Goal: Information Seeking & Learning: Learn about a topic

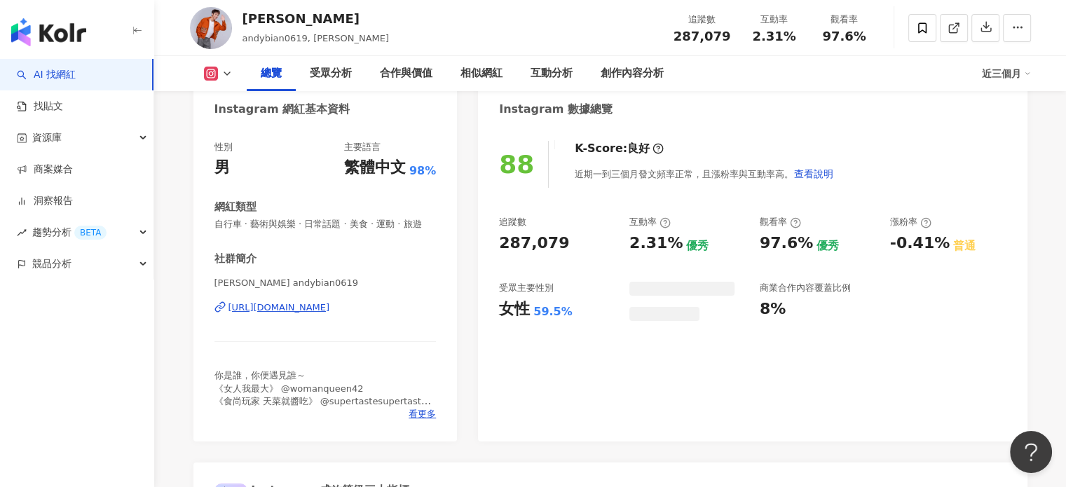
drag, startPoint x: 496, startPoint y: 311, endPoint x: 569, endPoint y: 313, distance: 72.9
click at [569, 313] on div "88 K-Score : 良好 近期一到三個月發文頻率正常，且漲粉率與互動率高。 查看說明 追蹤數 287,079 互動率 2.31% 優秀 觀看率 97.6…" at bounding box center [752, 284] width 549 height 315
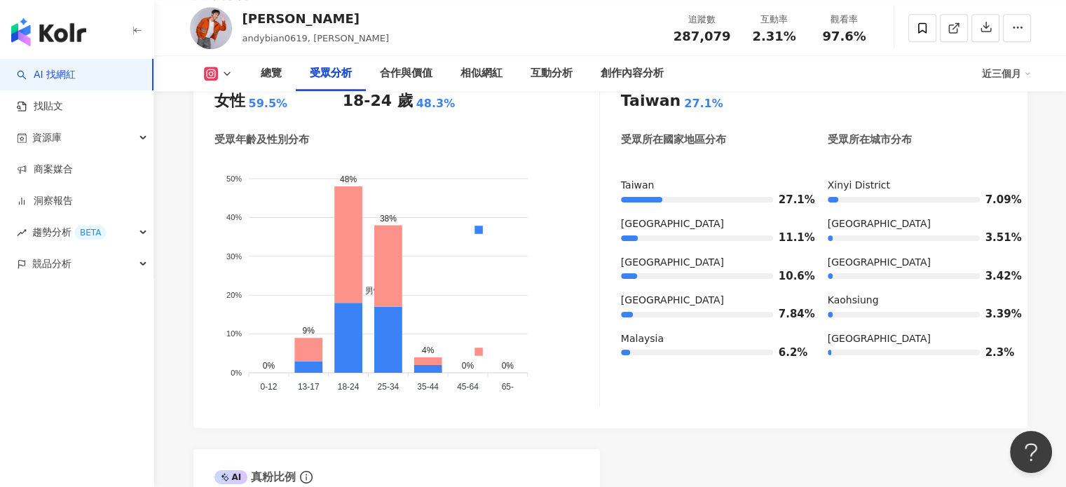
scroll to position [1332, 0]
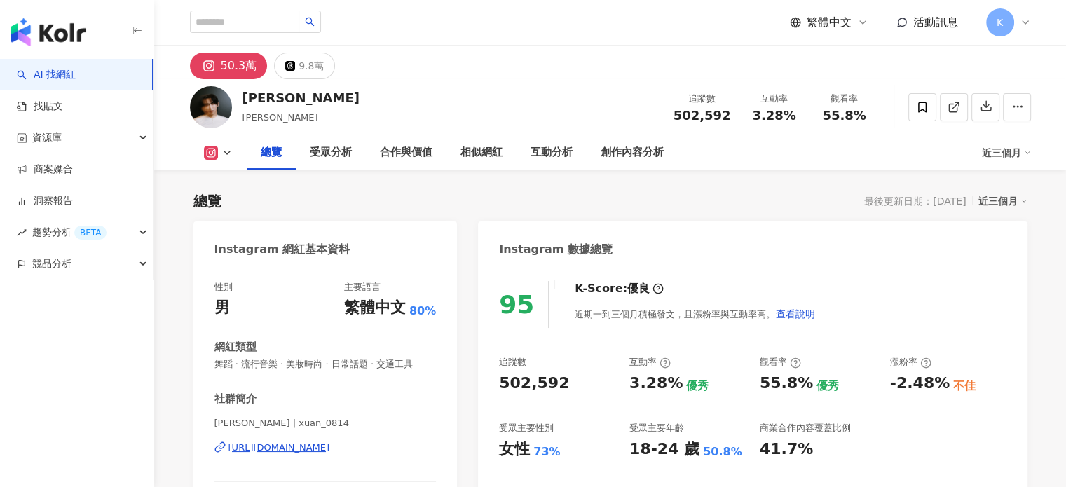
drag, startPoint x: 547, startPoint y: 383, endPoint x: 557, endPoint y: 384, distance: 10.6
click at [547, 439] on div "女性 73%" at bounding box center [557, 450] width 116 height 22
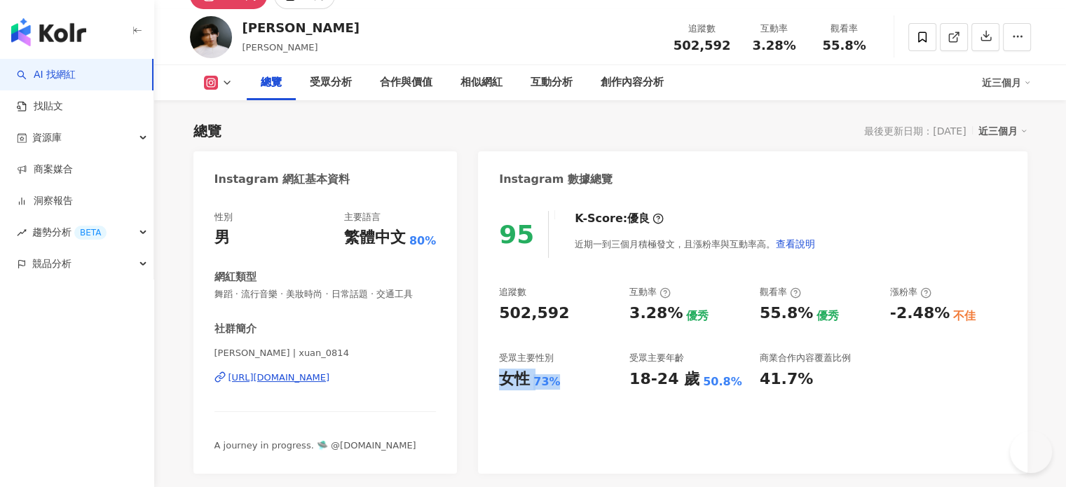
drag, startPoint x: 557, startPoint y: 384, endPoint x: 500, endPoint y: 384, distance: 57.5
click at [500, 384] on div "女性 73%" at bounding box center [557, 380] width 116 height 22
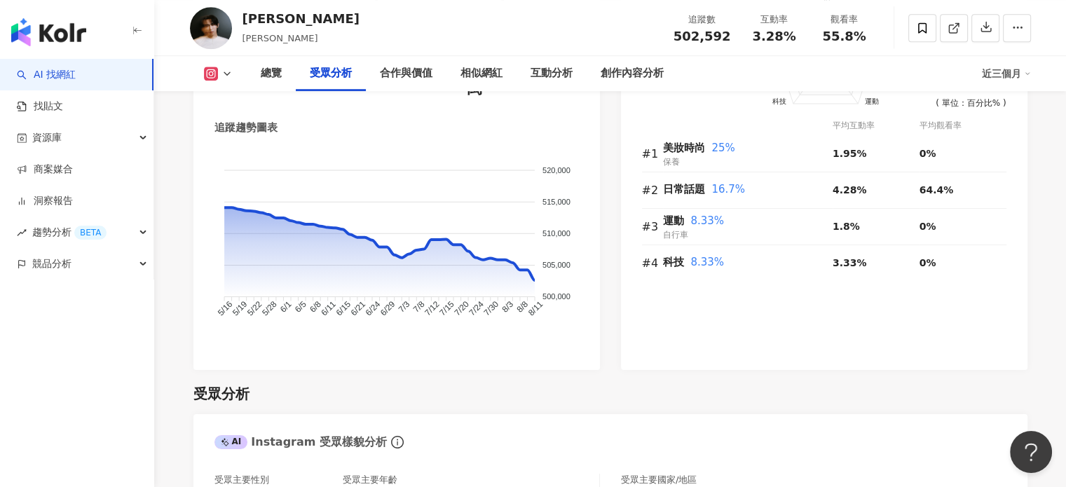
scroll to position [1262, 0]
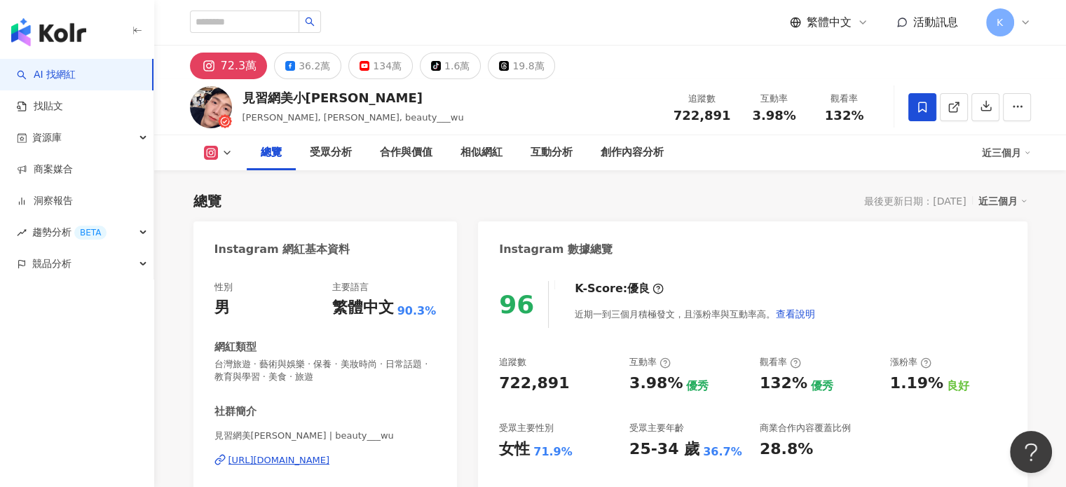
scroll to position [140, 0]
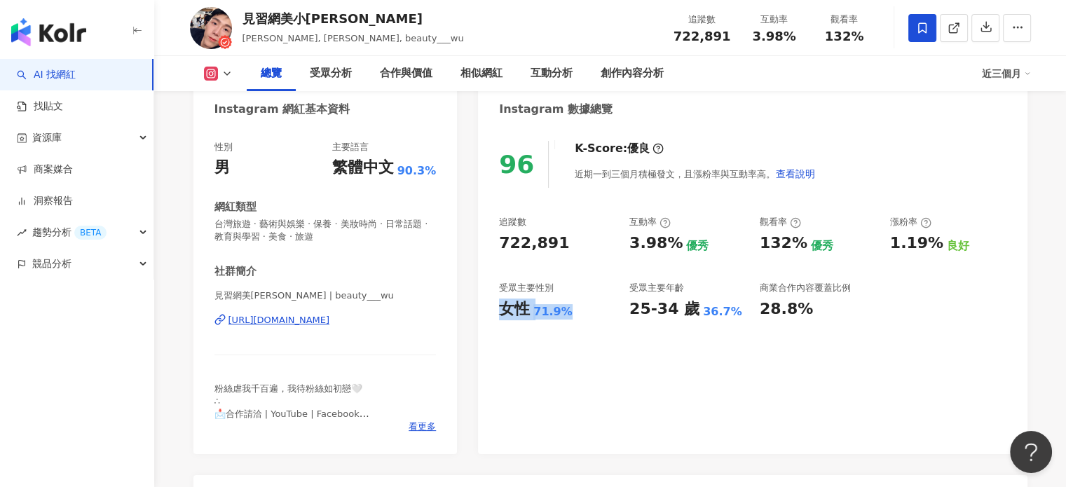
drag, startPoint x: 558, startPoint y: 311, endPoint x: 569, endPoint y: 312, distance: 11.3
click at [569, 312] on div "女性 71.9%" at bounding box center [557, 310] width 116 height 22
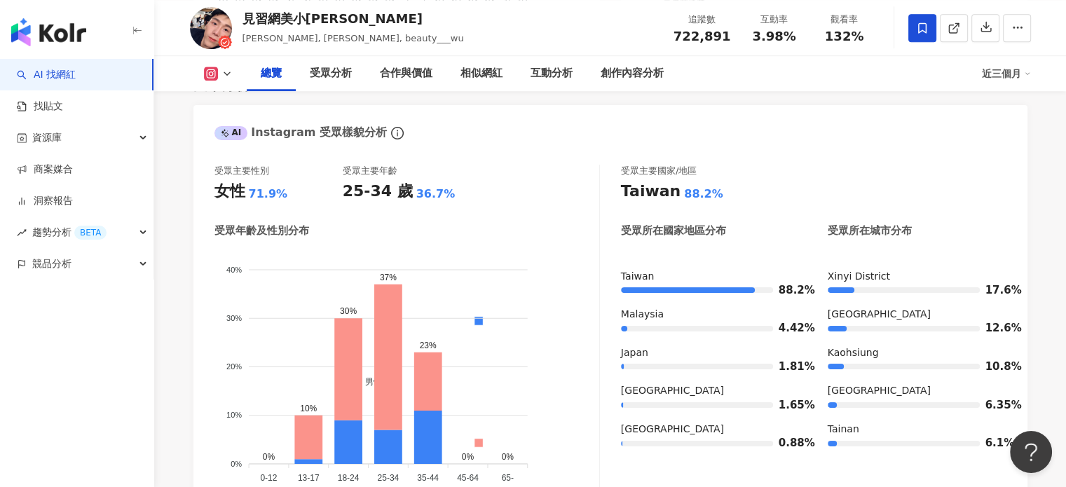
scroll to position [1332, 0]
